Goal: Transaction & Acquisition: Purchase product/service

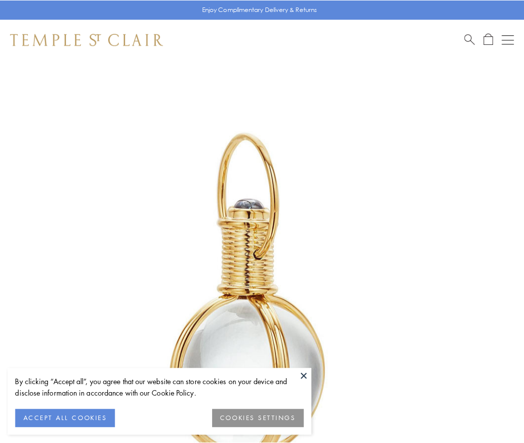
scroll to position [261, 0]
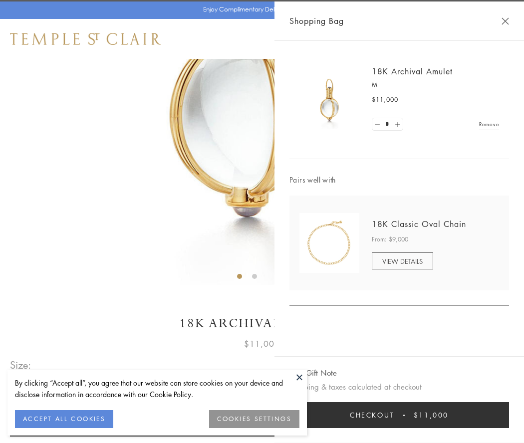
click at [399, 415] on button "Checkout $11,000" at bounding box center [400, 415] width 220 height 26
